Goal: Task Accomplishment & Management: Manage account settings

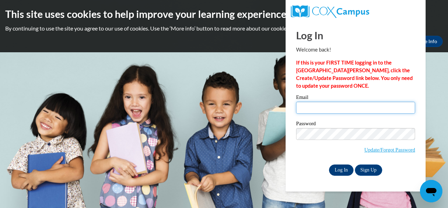
type input "kosmalm@prescott.k12.wi.us"
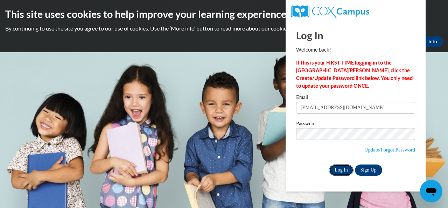
click at [342, 173] on input "Log In" at bounding box center [341, 169] width 25 height 11
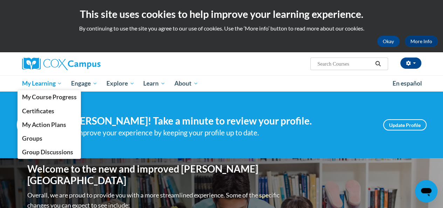
click at [44, 85] on span "My Learning" at bounding box center [42, 83] width 40 height 8
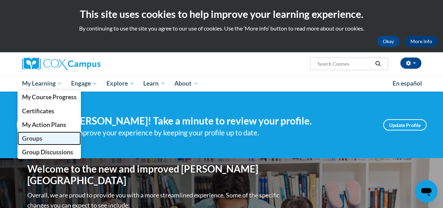
click at [38, 135] on span "Groups" at bounding box center [32, 137] width 20 height 7
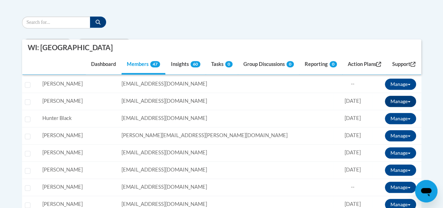
scroll to position [235, 0]
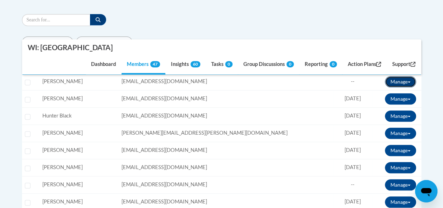
click at [411, 82] on button "Manage" at bounding box center [400, 81] width 31 height 11
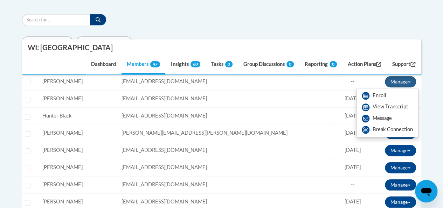
click at [335, 136] on td "Last Login: 08/20/2025" at bounding box center [352, 132] width 39 height 17
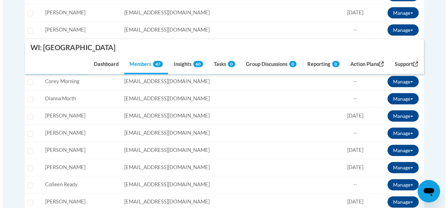
scroll to position [715, 0]
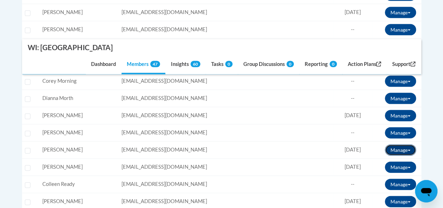
click at [410, 148] on button "Manage" at bounding box center [400, 149] width 31 height 11
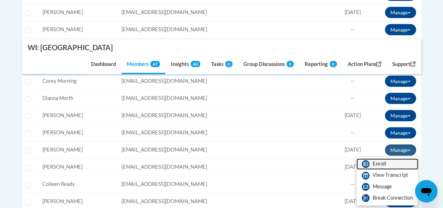
click at [389, 159] on link "Enroll" at bounding box center [387, 163] width 62 height 11
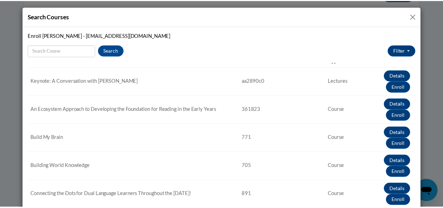
scroll to position [0, 0]
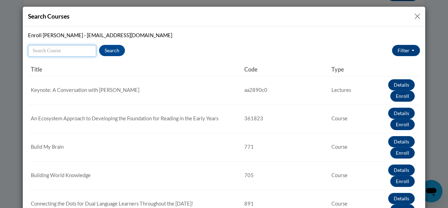
click at [89, 50] on input "Search" at bounding box center [62, 51] width 68 height 12
click at [414, 17] on button "Close" at bounding box center [417, 16] width 9 height 9
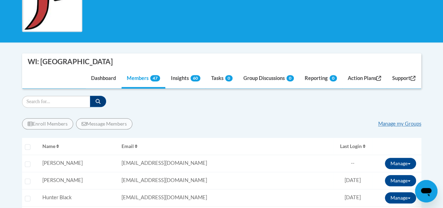
scroll to position [155, 0]
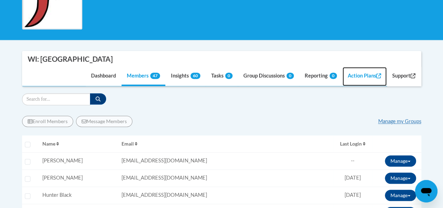
click at [349, 74] on link "Action Plans" at bounding box center [364, 76] width 44 height 19
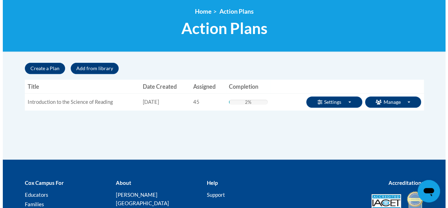
scroll to position [94, 0]
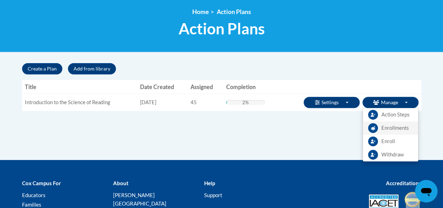
click at [390, 125] on span "Enrollments" at bounding box center [394, 127] width 27 height 7
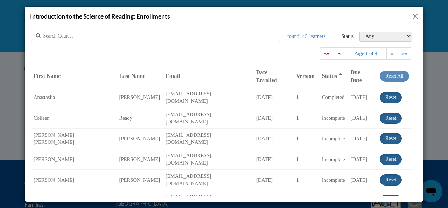
scroll to position [0, 0]
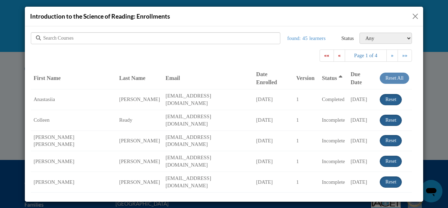
click at [209, 35] on div at bounding box center [156, 38] width 250 height 12
click at [191, 38] on div at bounding box center [156, 38] width 250 height 12
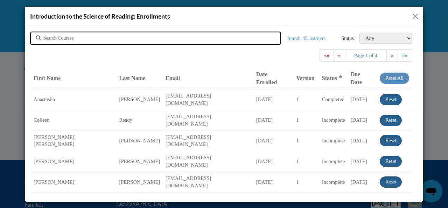
click at [66, 38] on input "text" at bounding box center [116, 37] width 147 height 7
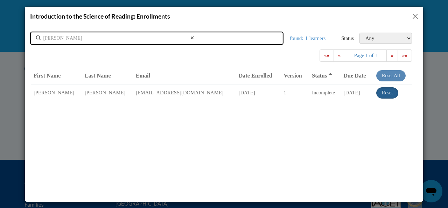
click at [66, 38] on input "[PERSON_NAME]" at bounding box center [116, 37] width 147 height 7
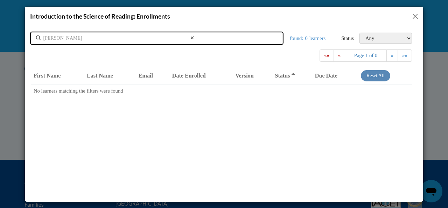
click at [66, 38] on input "[PERSON_NAME]" at bounding box center [116, 37] width 147 height 7
type input "[PERSON_NAME]"
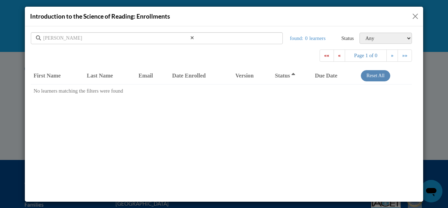
click at [417, 15] on button "Close" at bounding box center [415, 16] width 9 height 9
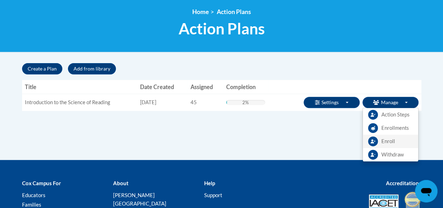
click at [388, 141] on span "Enroll" at bounding box center [388, 141] width 14 height 7
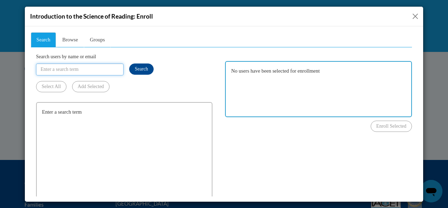
click at [95, 72] on input "Search users by name or email" at bounding box center [80, 69] width 88 height 12
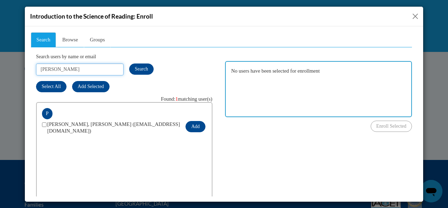
type input "[PERSON_NAME]"
click at [44, 122] on input "checkbox" at bounding box center [44, 124] width 5 height 5
checkbox input "true"
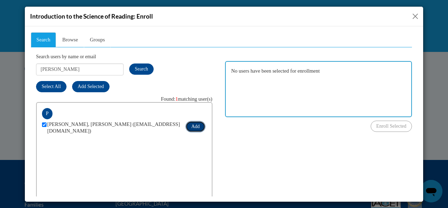
click at [194, 128] on button "Add" at bounding box center [196, 125] width 20 height 11
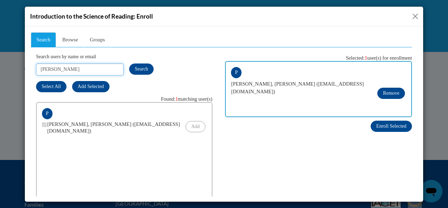
click at [57, 65] on input "[PERSON_NAME]" at bounding box center [80, 69] width 88 height 12
type input "[PERSON_NAME]"
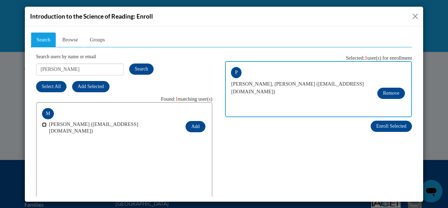
click at [44, 123] on input "checkbox" at bounding box center [44, 124] width 5 height 5
checkbox input "true"
click at [193, 124] on button "Add" at bounding box center [196, 125] width 20 height 11
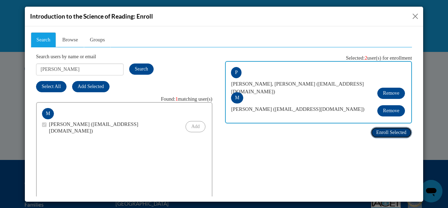
click at [397, 134] on span "Enroll Selected" at bounding box center [391, 131] width 30 height 5
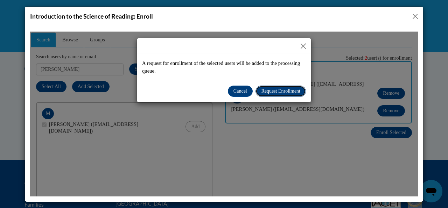
click at [267, 93] on span "Request Enrollment" at bounding box center [280, 90] width 39 height 5
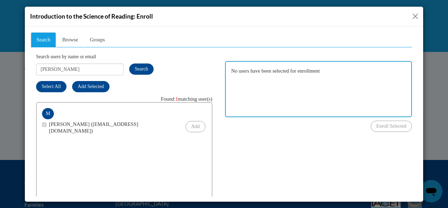
click at [414, 20] on button "Close" at bounding box center [415, 16] width 9 height 9
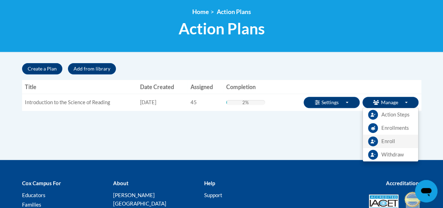
click at [379, 140] on link "Enroll" at bounding box center [390, 140] width 55 height 13
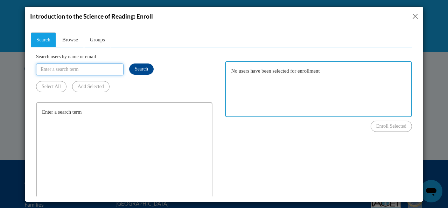
click at [79, 67] on input "Search users by name or email" at bounding box center [80, 69] width 88 height 12
type input "j"
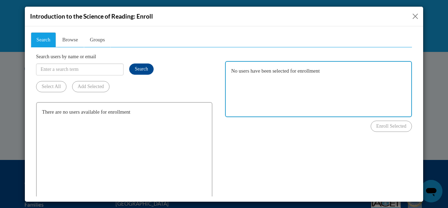
click at [414, 12] on button "Close" at bounding box center [415, 16] width 9 height 9
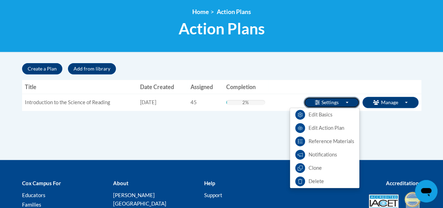
click at [333, 103] on button "Settings Toggle Dropdown" at bounding box center [332, 102] width 56 height 11
click at [331, 126] on link "Edit Action Plan" at bounding box center [324, 127] width 69 height 13
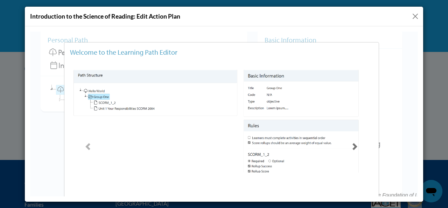
click at [353, 145] on span at bounding box center [355, 146] width 7 height 7
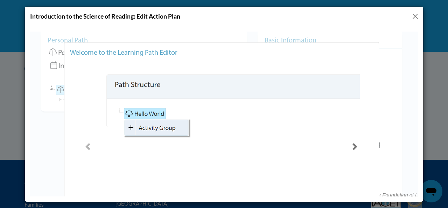
click at [353, 145] on span at bounding box center [355, 146] width 7 height 7
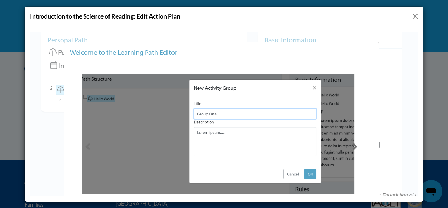
click at [353, 145] on span at bounding box center [355, 146] width 7 height 7
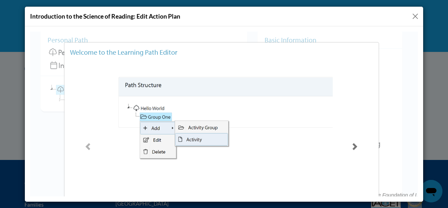
click at [353, 145] on span at bounding box center [355, 146] width 7 height 7
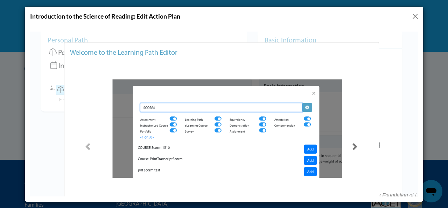
click at [353, 145] on span at bounding box center [355, 146] width 7 height 7
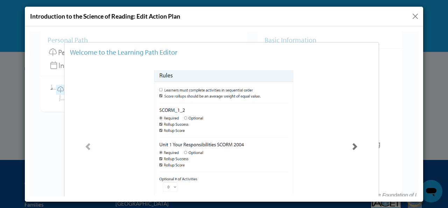
click at [353, 145] on span at bounding box center [355, 146] width 7 height 7
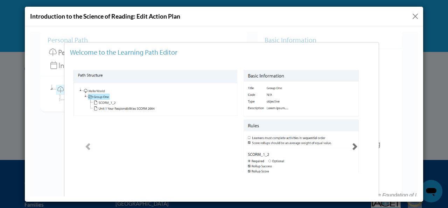
click at [353, 145] on span at bounding box center [355, 146] width 7 height 7
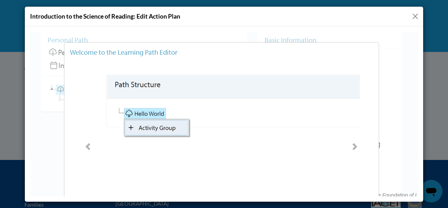
click at [393, 167] on div "Welcome to the Learning Path Editor Close ㅤ Right click to Add Activity Groups.…" at bounding box center [224, 113] width 388 height 165
click at [353, 144] on span at bounding box center [355, 146] width 7 height 7
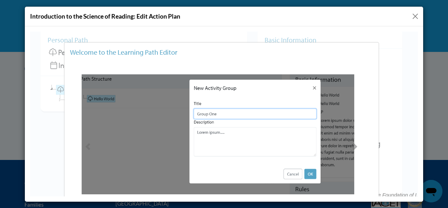
click at [392, 87] on div "Welcome to the Learning Path Editor Close ㅤ Right click to Add Activity Groups.…" at bounding box center [224, 113] width 388 height 165
click at [356, 144] on span at bounding box center [355, 146] width 7 height 7
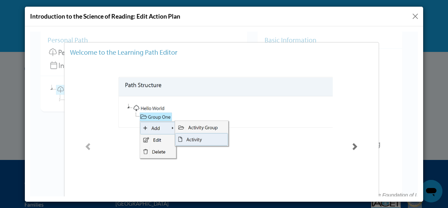
click at [356, 144] on span at bounding box center [355, 146] width 7 height 7
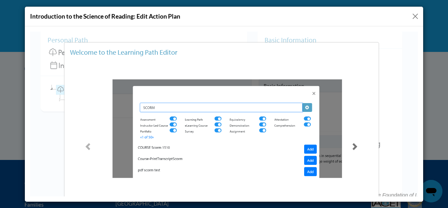
scroll to position [68, 0]
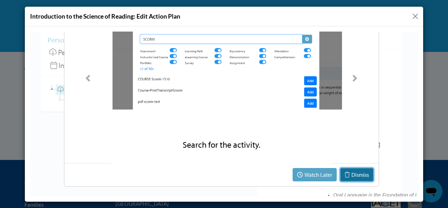
click at [346, 172] on icon "button" at bounding box center [347, 174] width 5 height 6
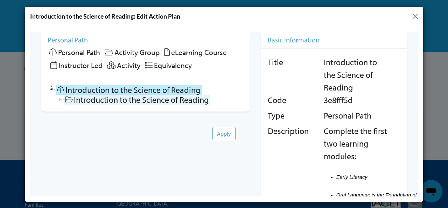
click at [169, 99] on link "Introduction to the Science of Reading" at bounding box center [137, 99] width 146 height 10
checkbox input "false"
checkbox input "true"
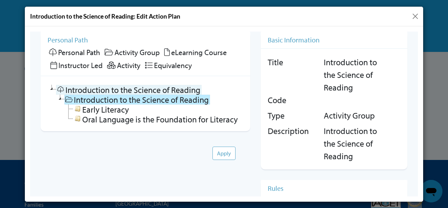
click at [167, 90] on link "Introduction to the Science of Reading" at bounding box center [129, 89] width 146 height 10
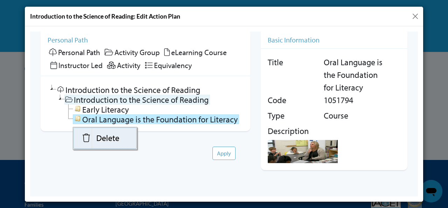
click at [89, 99] on link "Introduction to the Science of Reading" at bounding box center [137, 99] width 146 height 10
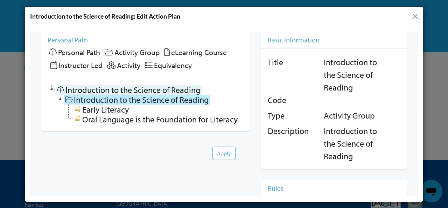
click at [88, 90] on link "Introduction to the Science of Reading" at bounding box center [129, 89] width 146 height 10
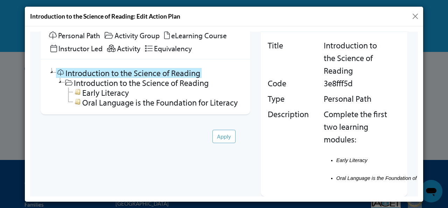
scroll to position [0, 0]
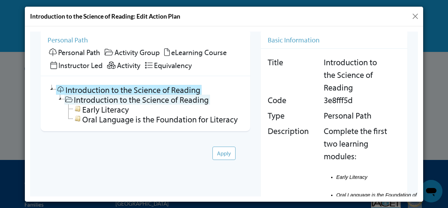
click at [171, 100] on link "Introduction to the Science of Reading" at bounding box center [137, 99] width 146 height 10
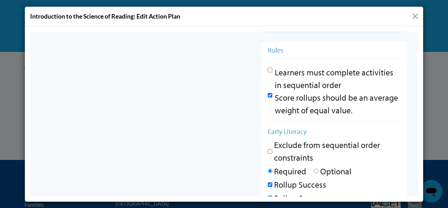
scroll to position [129, 0]
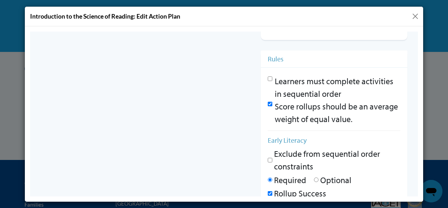
click at [268, 77] on input "Learners must complete activities in sequential order" at bounding box center [270, 78] width 5 height 5
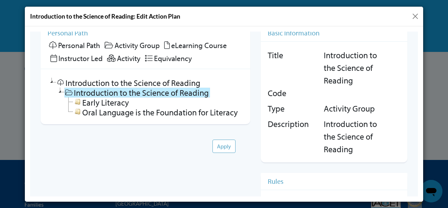
scroll to position [0, 0]
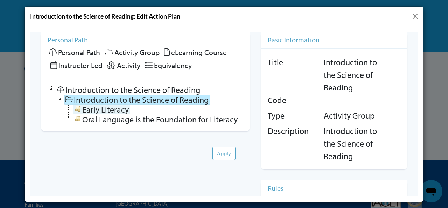
click at [103, 109] on link "Early Literacy" at bounding box center [101, 109] width 57 height 10
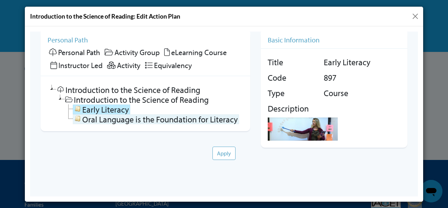
click at [164, 121] on link "Oral Language is the Foundation for Literacy" at bounding box center [156, 119] width 166 height 10
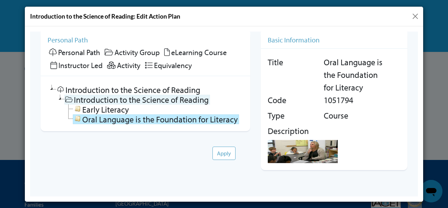
click at [103, 100] on link "Introduction to the Science of Reading" at bounding box center [137, 99] width 146 height 10
checkbox input "false"
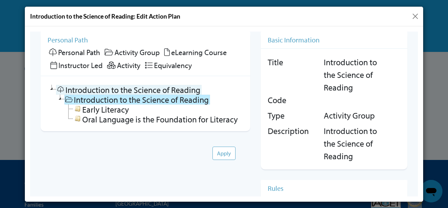
click at [64, 89] on icon at bounding box center [60, 89] width 8 height 7
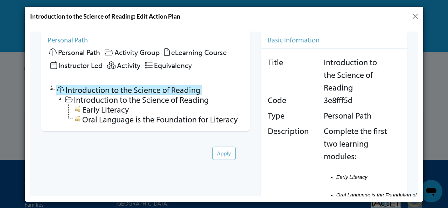
click at [415, 15] on button "Close" at bounding box center [415, 16] width 9 height 9
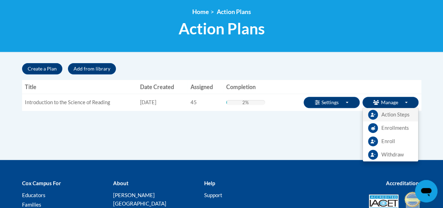
click at [375, 111] on icon at bounding box center [373, 115] width 10 height 10
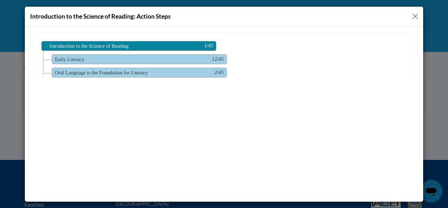
click at [413, 15] on button "Close" at bounding box center [415, 16] width 9 height 9
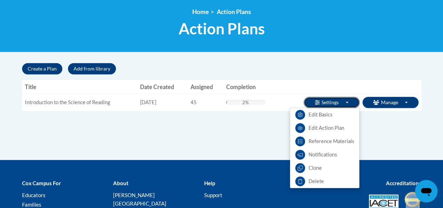
click at [318, 99] on button "Settings Toggle Dropdown" at bounding box center [332, 102] width 56 height 11
click at [339, 144] on link "Reference Materials" at bounding box center [324, 140] width 69 height 13
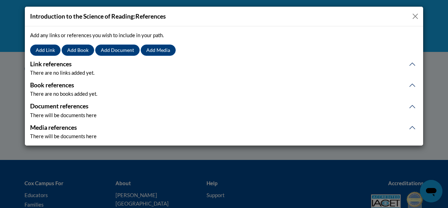
click at [416, 13] on button "Close" at bounding box center [415, 16] width 9 height 9
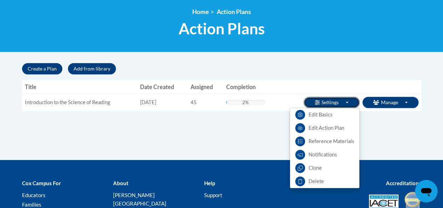
click at [347, 99] on button "Settings Toggle Dropdown" at bounding box center [332, 102] width 56 height 11
click at [339, 111] on link "Edit Basics" at bounding box center [324, 114] width 69 height 13
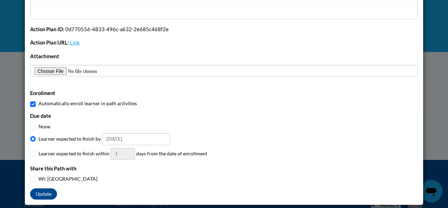
scroll to position [138, 0]
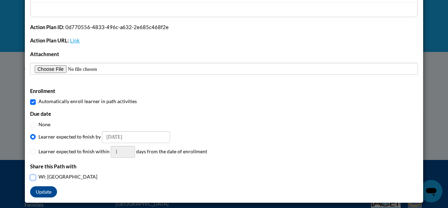
click at [30, 176] on input "WI: [GEOGRAPHIC_DATA]" at bounding box center [33, 177] width 6 height 6
checkbox input "true"
click at [49, 190] on button "Update" at bounding box center [43, 191] width 27 height 11
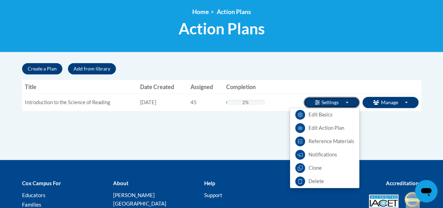
click at [324, 106] on button "Settings Toggle Dropdown" at bounding box center [332, 102] width 56 height 11
click at [338, 117] on link "Edit Basics" at bounding box center [324, 114] width 69 height 13
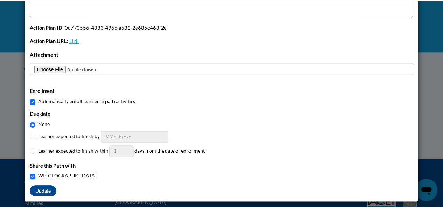
scroll to position [0, 0]
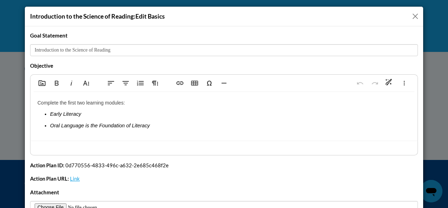
click at [412, 21] on div "Introduction to the Science of Reading: Edit Basics" at bounding box center [224, 17] width 398 height 20
click at [414, 19] on button "Close" at bounding box center [415, 16] width 9 height 9
